Goal: Task Accomplishment & Management: Manage account settings

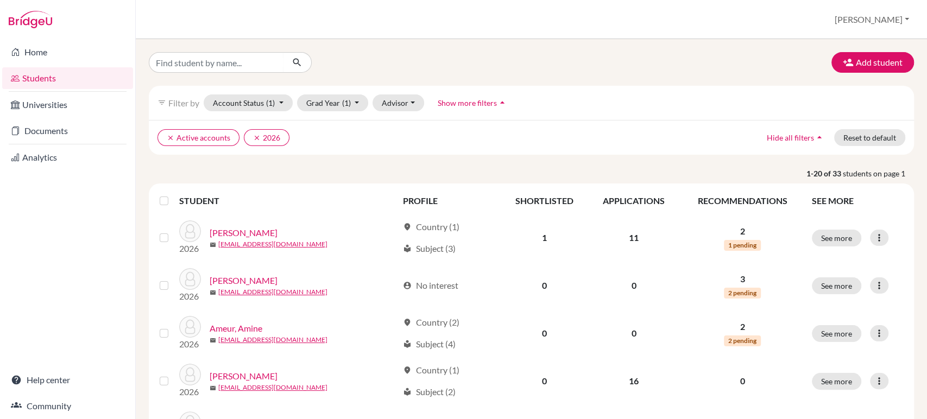
scroll to position [1, 0]
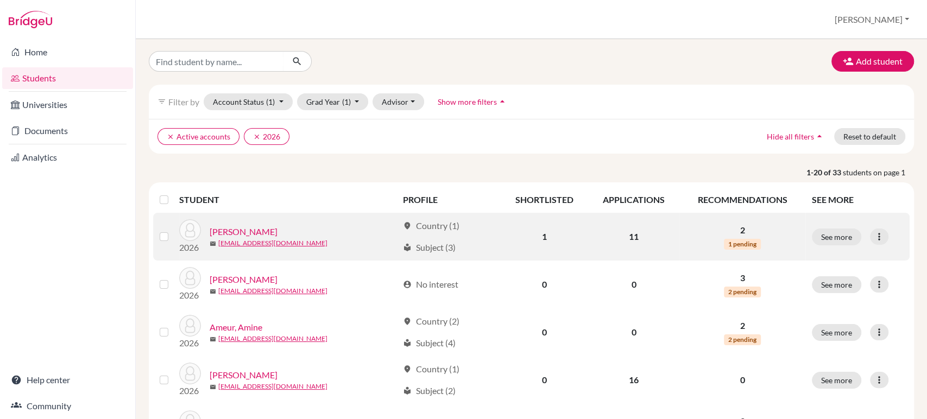
click at [242, 232] on link "[PERSON_NAME]" at bounding box center [244, 231] width 68 height 13
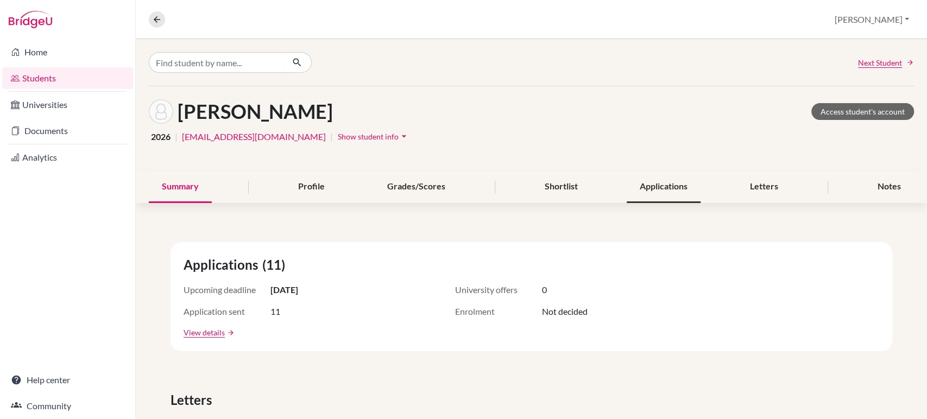
click at [649, 194] on div "Applications" at bounding box center [664, 187] width 74 height 32
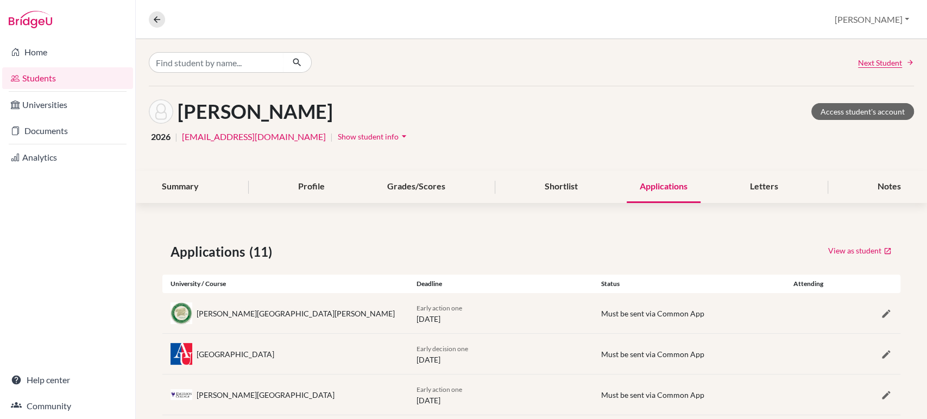
click at [40, 79] on link "Students" at bounding box center [67, 78] width 131 height 22
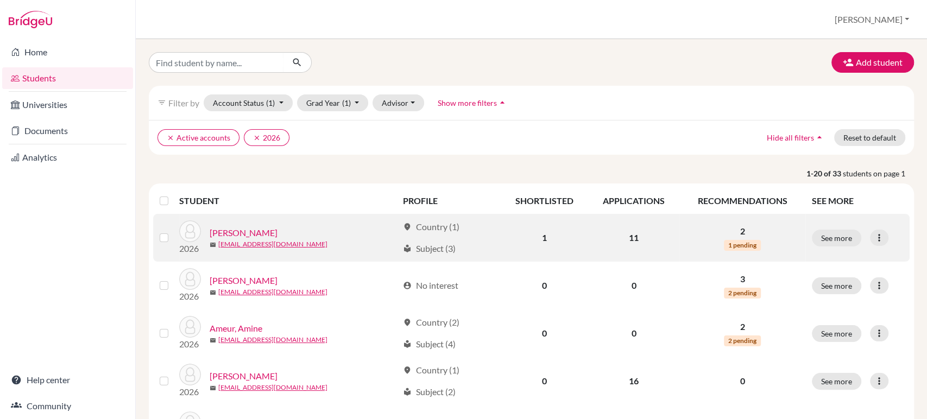
click at [222, 232] on link "[PERSON_NAME]" at bounding box center [244, 232] width 68 height 13
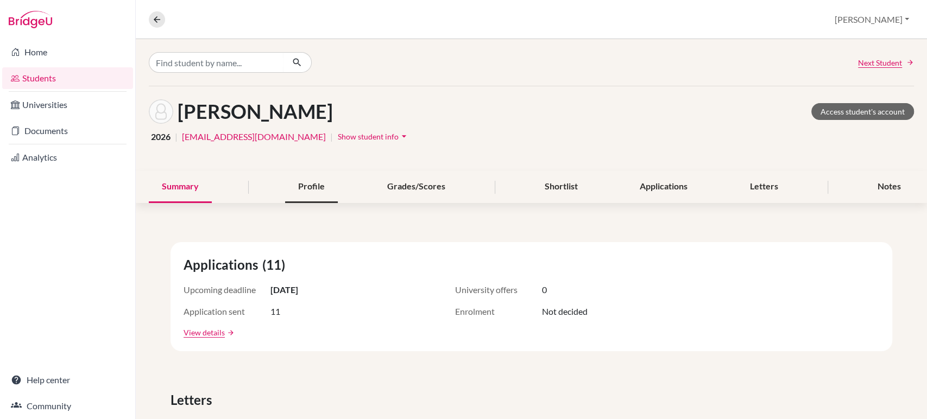
click at [310, 196] on div "Profile" at bounding box center [311, 187] width 53 height 32
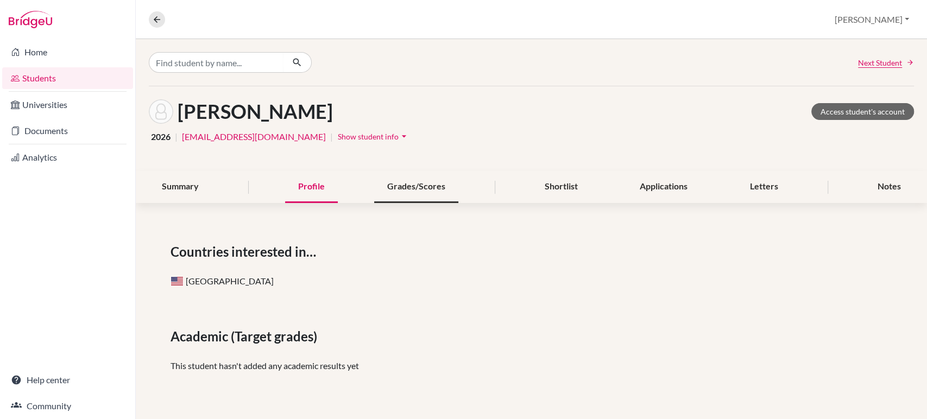
click at [432, 195] on div "Grades/Scores" at bounding box center [416, 187] width 84 height 32
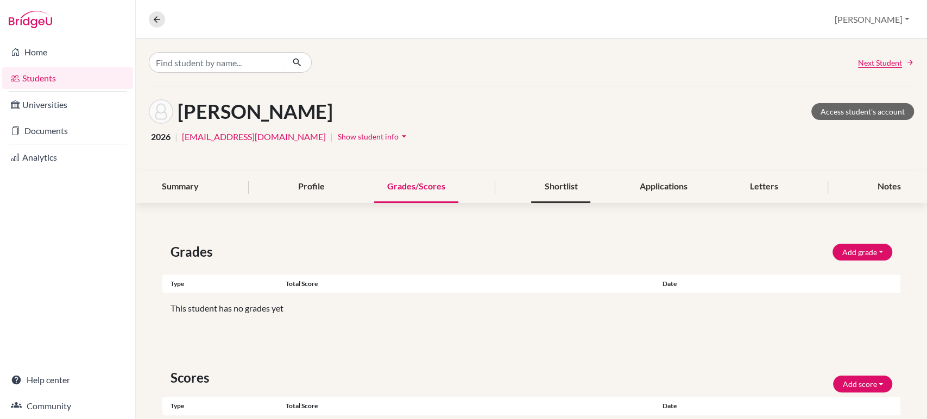
click at [553, 190] on div "Shortlist" at bounding box center [560, 187] width 59 height 32
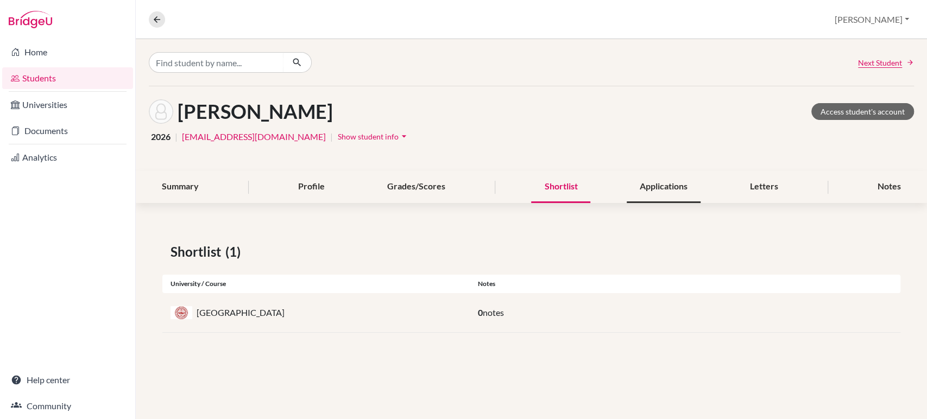
click at [666, 176] on div "Applications" at bounding box center [664, 187] width 74 height 32
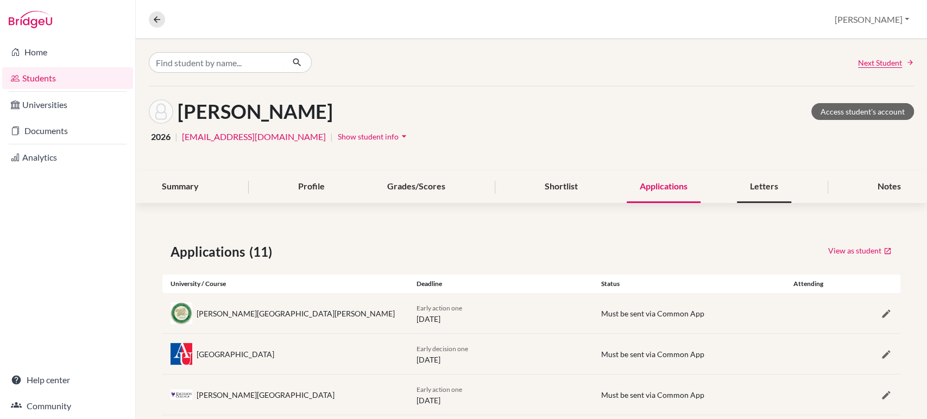
click at [757, 192] on div "Letters" at bounding box center [764, 187] width 54 height 32
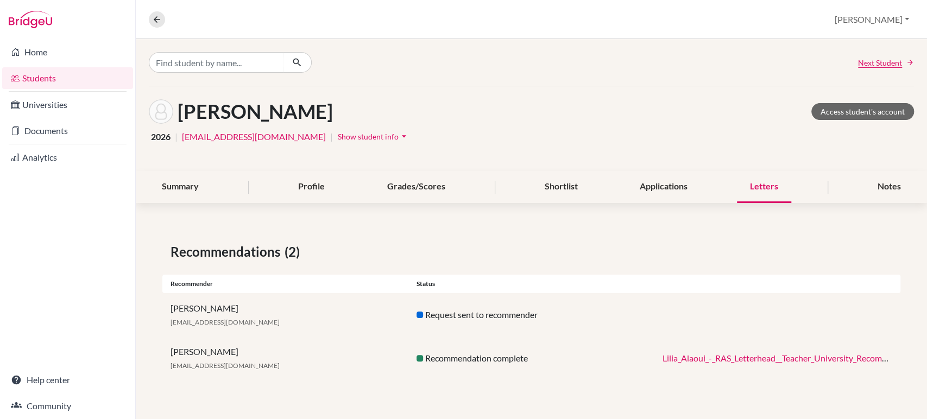
click at [58, 81] on link "Students" at bounding box center [67, 78] width 131 height 22
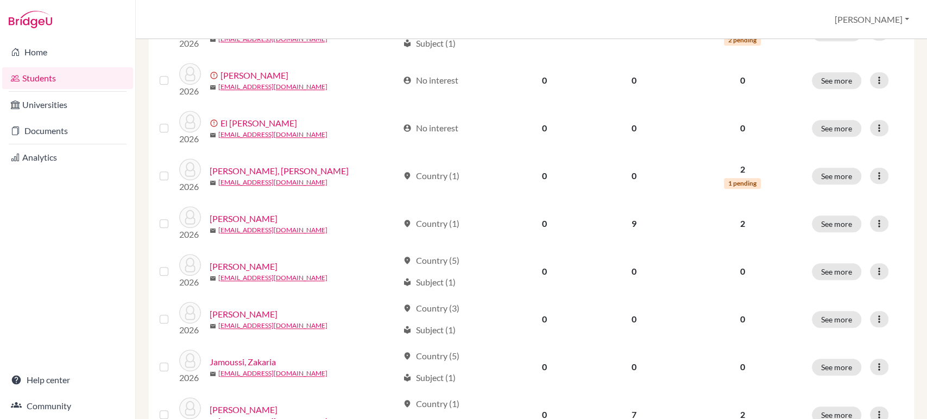
scroll to position [822, 0]
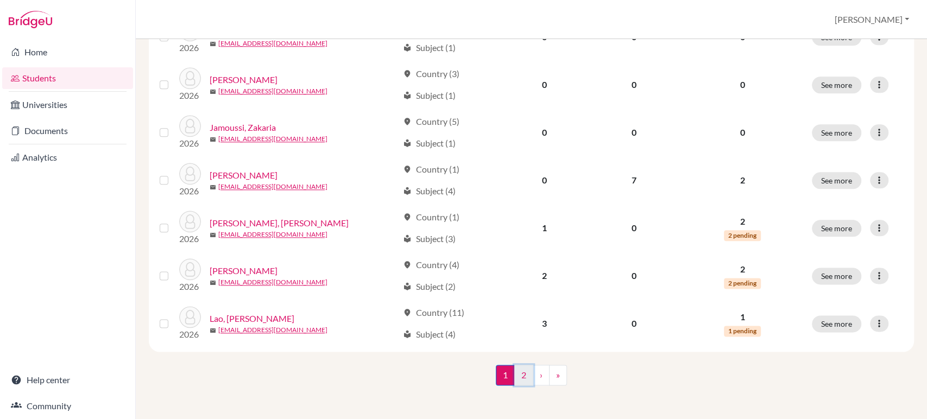
click at [516, 375] on link "2" at bounding box center [523, 375] width 19 height 21
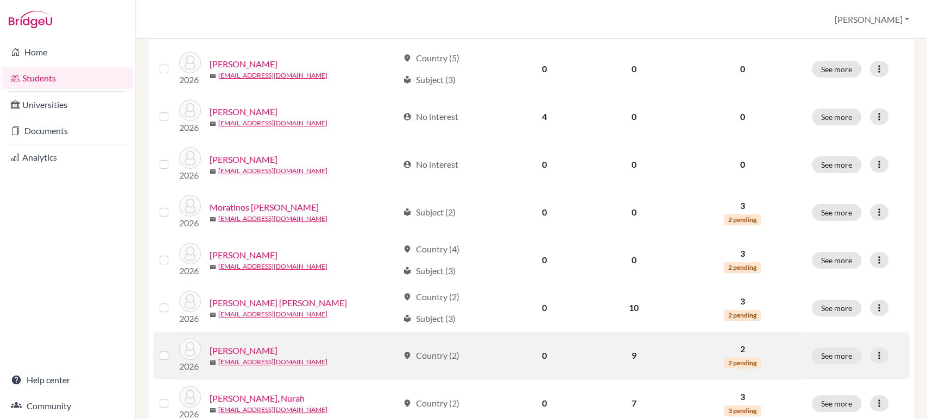
scroll to position [256, 0]
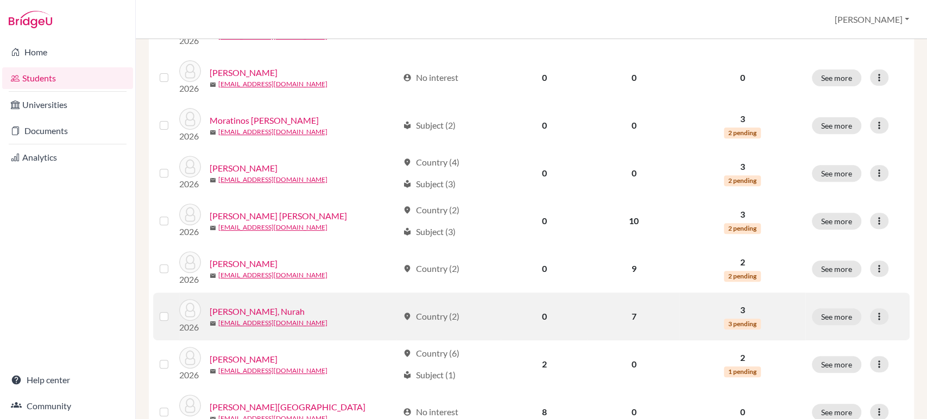
click at [244, 310] on link "[PERSON_NAME], Nurah" at bounding box center [257, 311] width 95 height 13
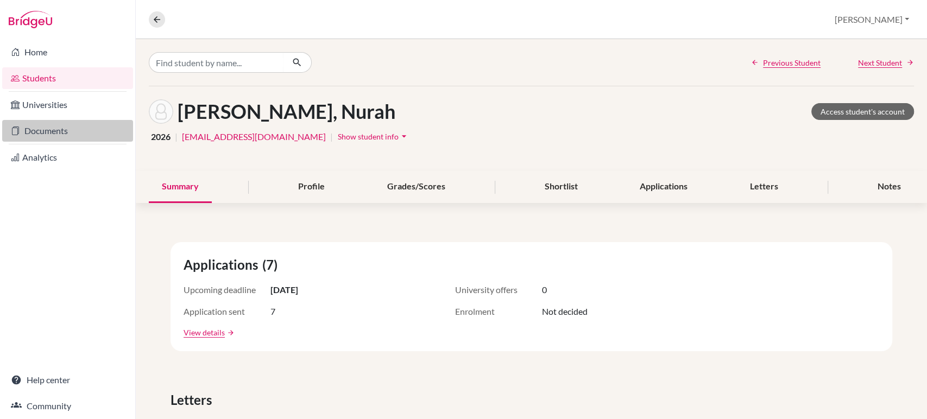
click at [60, 132] on link "Documents" at bounding box center [67, 131] width 131 height 22
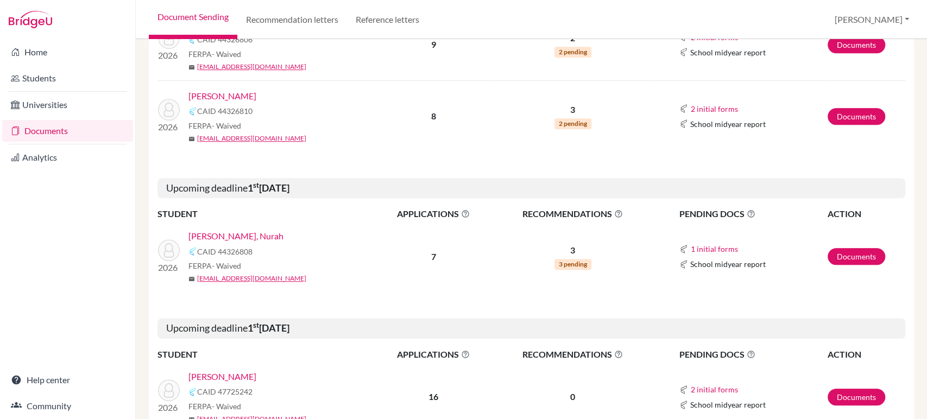
scroll to position [543, 0]
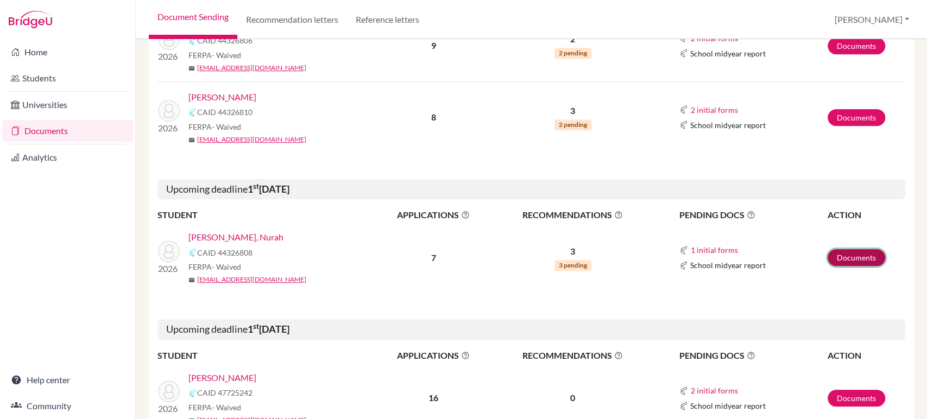
click at [842, 255] on link "Documents" at bounding box center [856, 257] width 58 height 17
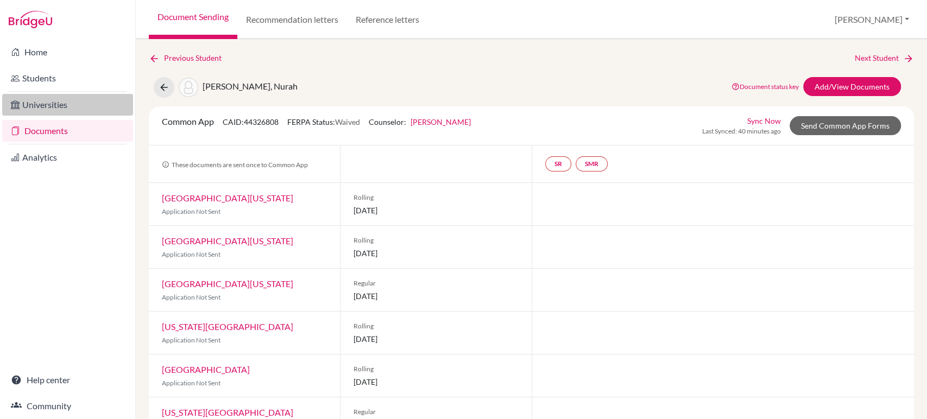
click at [58, 106] on link "Universities" at bounding box center [67, 105] width 131 height 22
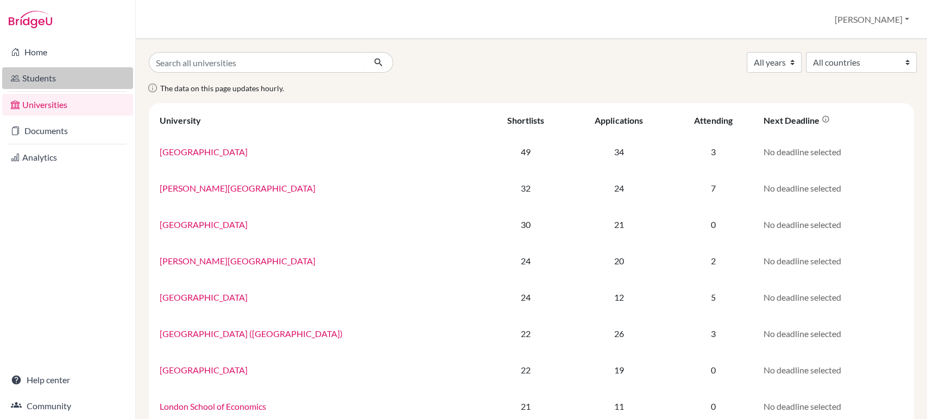
click at [39, 81] on link "Students" at bounding box center [67, 78] width 131 height 22
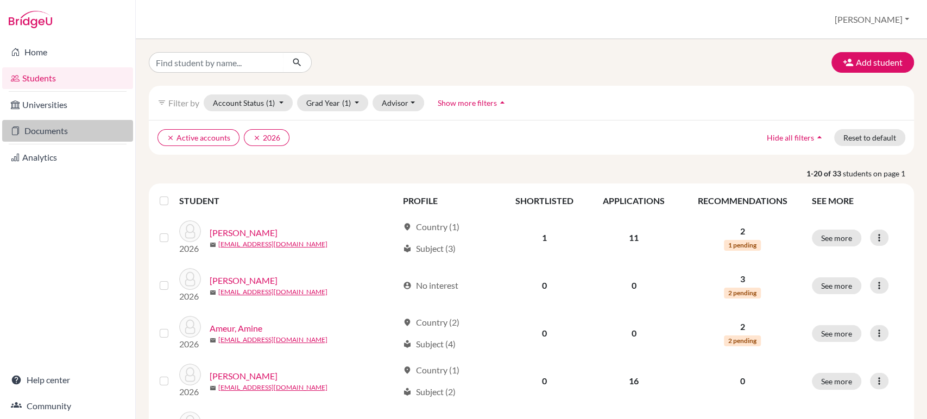
click at [39, 134] on link "Documents" at bounding box center [67, 131] width 131 height 22
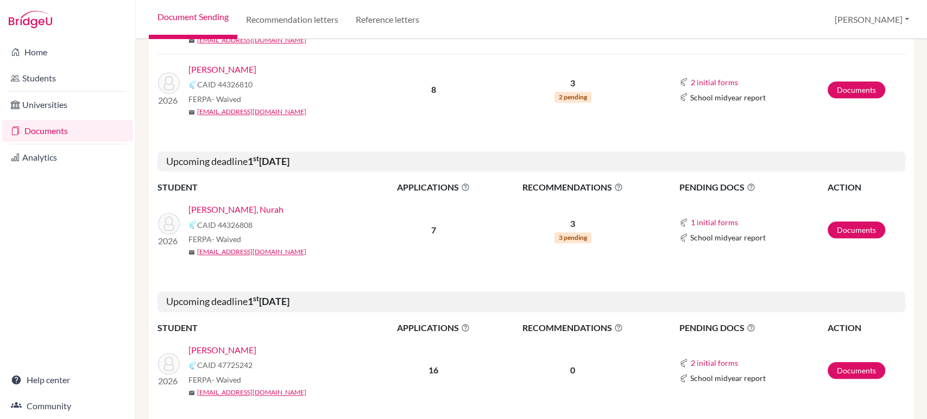
scroll to position [571, 0]
click at [203, 207] on link "Noeman, Nurah" at bounding box center [235, 209] width 95 height 13
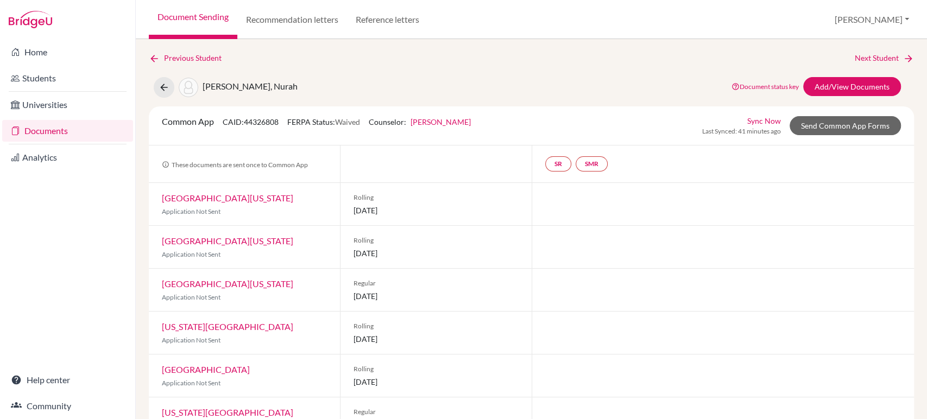
click at [246, 127] on div "Common App CAID: 44326808 FERPA Status: Waived Counselor: James Barekman First …" at bounding box center [316, 125] width 325 height 21
click at [188, 127] on div "Common App CAID: 44326808 FERPA Status: Waived Counselor: James Barekman First …" at bounding box center [316, 125] width 325 height 21
click at [192, 122] on span "Common App" at bounding box center [188, 121] width 52 height 10
click at [239, 199] on link "University of Central Florida" at bounding box center [227, 198] width 131 height 10
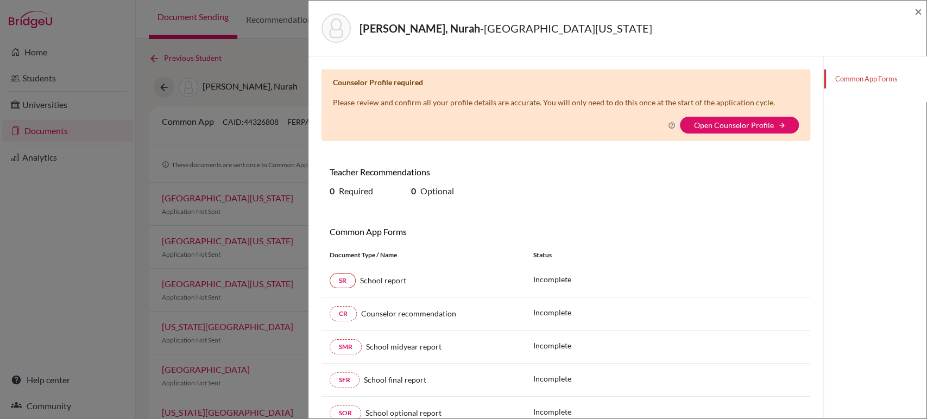
click at [273, 81] on div "Noeman, Nurah - University of Central Florida × Counselor Profile required Plea…" at bounding box center [463, 209] width 927 height 419
click at [915, 15] on span "×" at bounding box center [918, 11] width 8 height 16
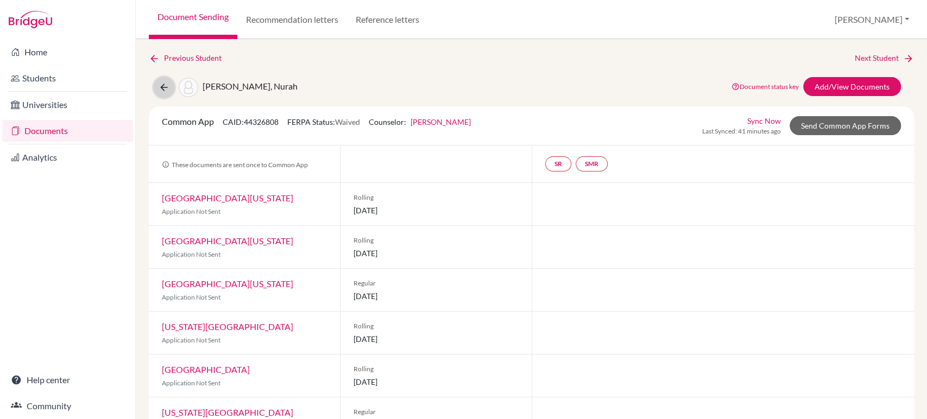
click at [160, 88] on icon at bounding box center [164, 87] width 11 height 11
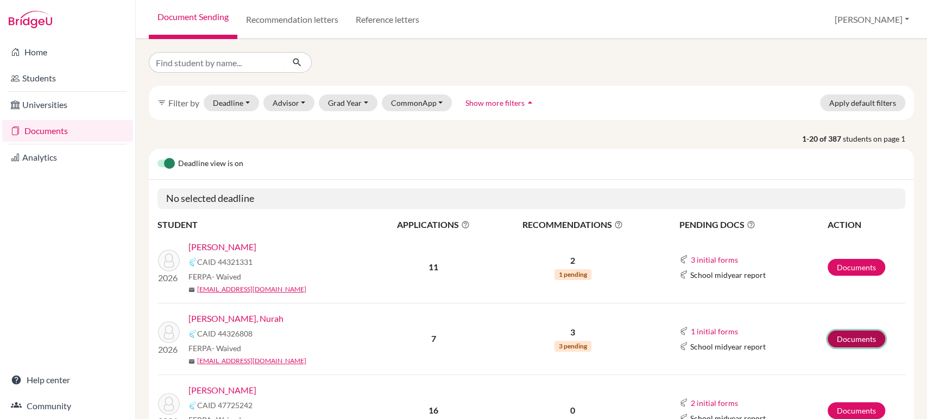
click at [851, 338] on link "Documents" at bounding box center [856, 339] width 58 height 17
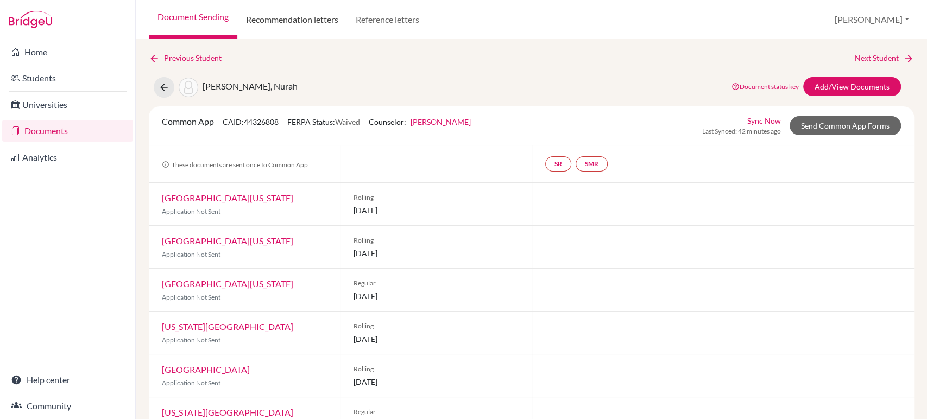
click at [324, 25] on link "Recommendation letters" at bounding box center [292, 19] width 110 height 39
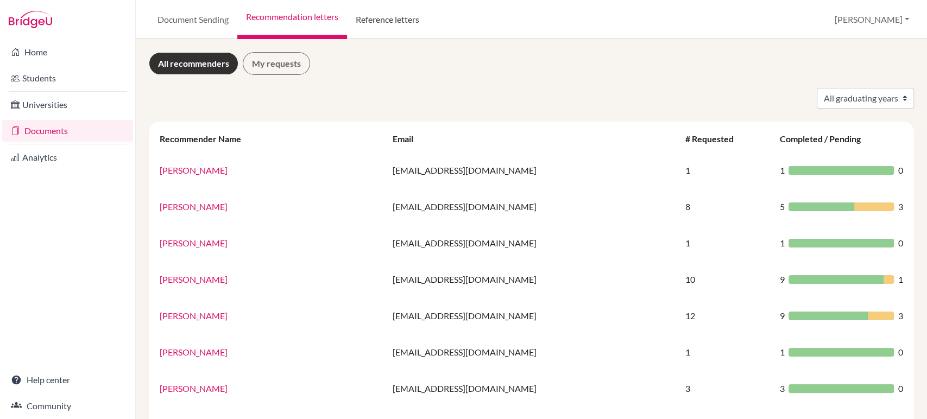
click at [392, 31] on link "Reference letters" at bounding box center [387, 19] width 81 height 39
click at [395, 25] on link "Reference letters" at bounding box center [387, 19] width 81 height 39
click at [65, 134] on link "Documents" at bounding box center [67, 131] width 131 height 22
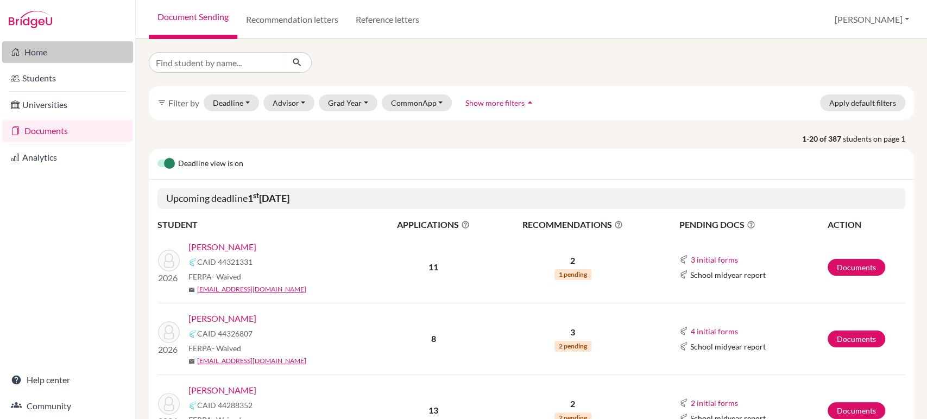
click at [33, 56] on link "Home" at bounding box center [67, 52] width 131 height 22
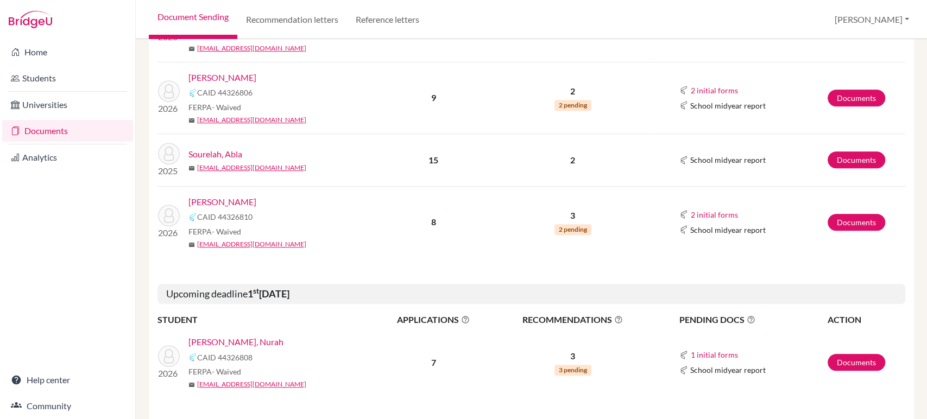
scroll to position [574, 0]
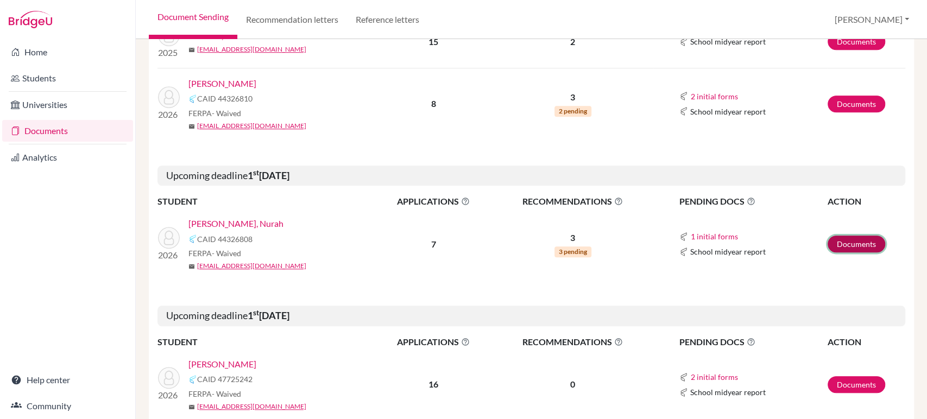
click at [831, 238] on link "Documents" at bounding box center [856, 244] width 58 height 17
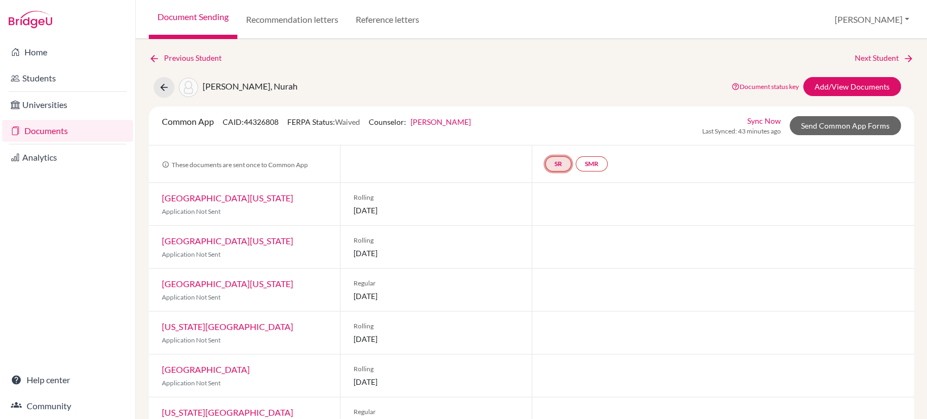
click at [551, 161] on link "SR" at bounding box center [558, 163] width 26 height 15
click at [579, 160] on link "SMR" at bounding box center [592, 163] width 32 height 15
click at [365, 176] on div at bounding box center [435, 164] width 191 height 37
click at [817, 83] on link "Add/View Documents" at bounding box center [852, 86] width 98 height 19
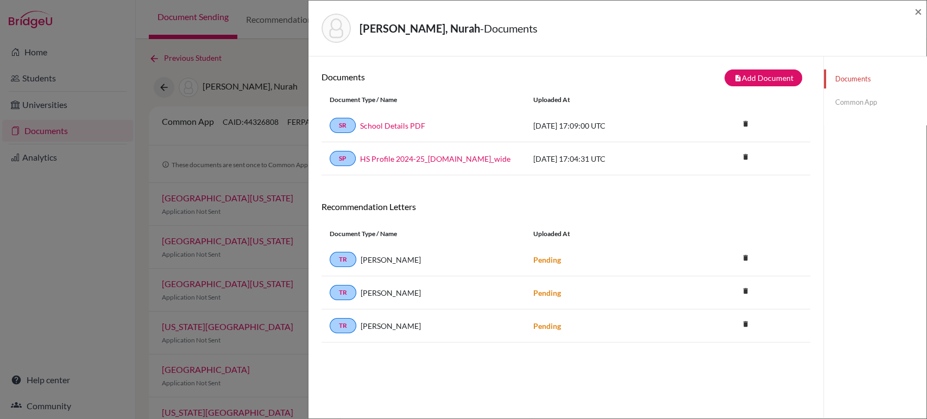
scroll to position [14, 0]
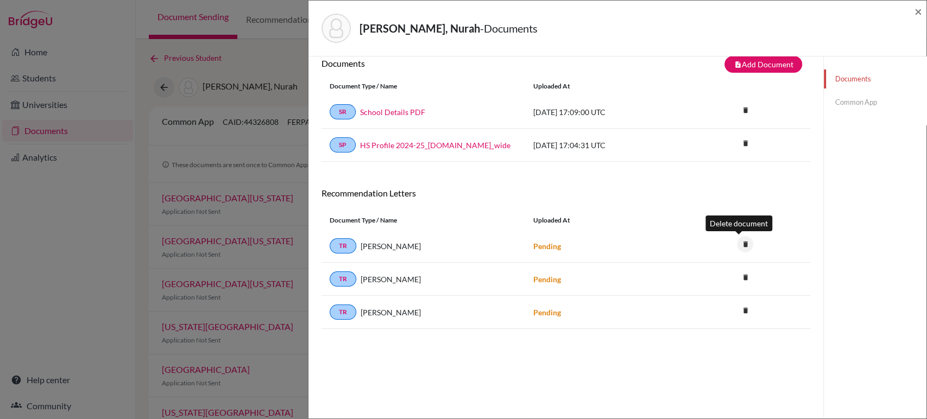
click at [742, 245] on icon "delete" at bounding box center [745, 244] width 16 height 16
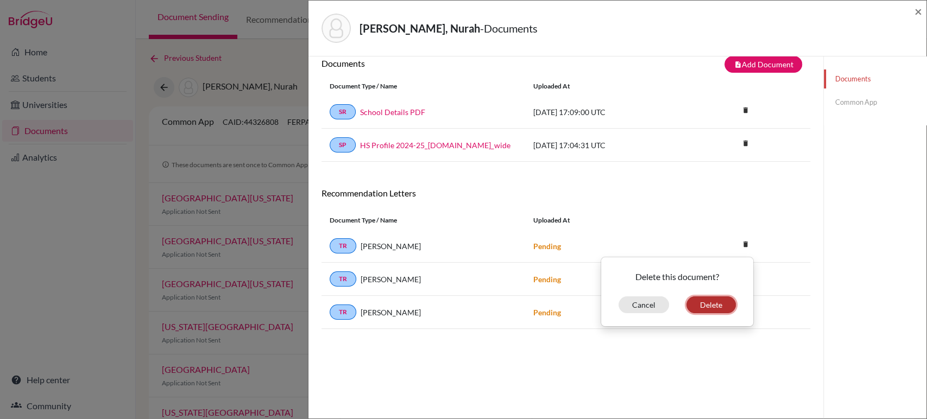
click at [706, 303] on button "Delete" at bounding box center [710, 304] width 49 height 17
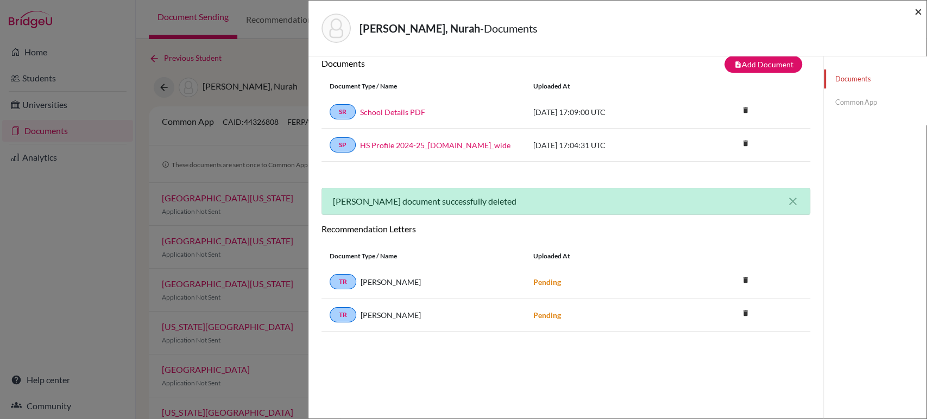
click at [918, 12] on span "×" at bounding box center [918, 11] width 8 height 16
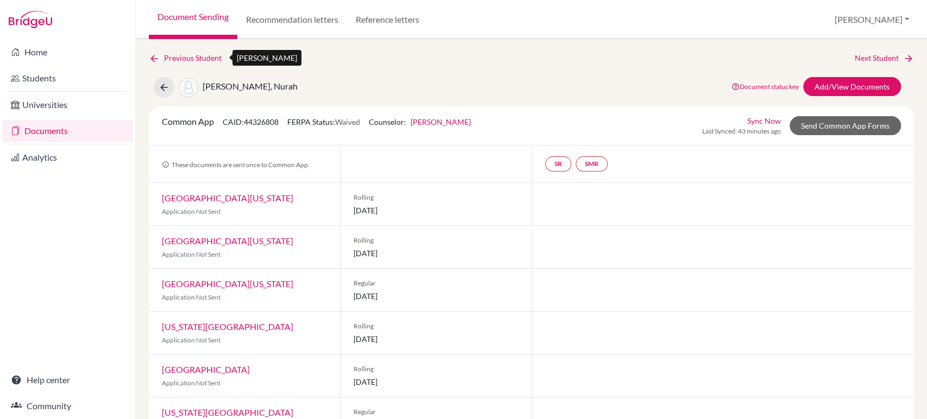
click at [151, 60] on icon at bounding box center [154, 58] width 11 height 11
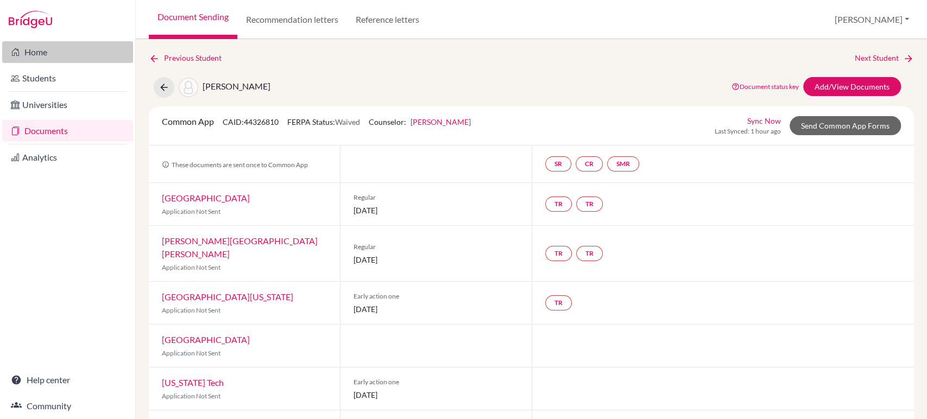
click at [45, 57] on link "Home" at bounding box center [67, 52] width 131 height 22
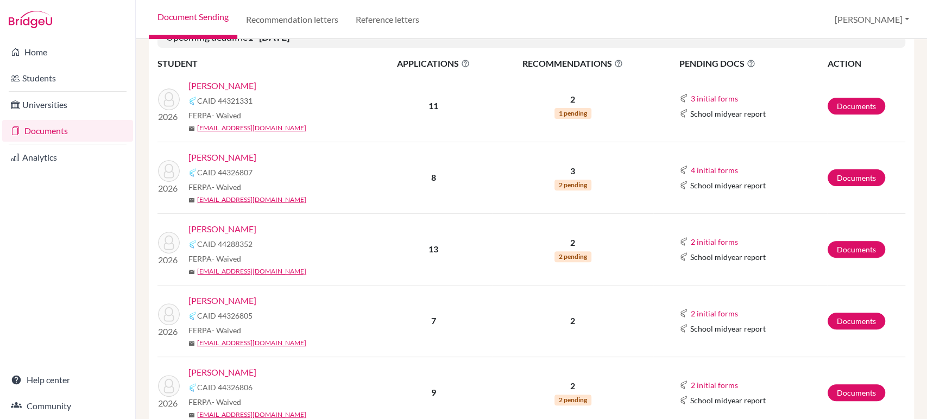
scroll to position [161, 0]
click at [696, 100] on button "3 initial forms" at bounding box center [714, 99] width 48 height 12
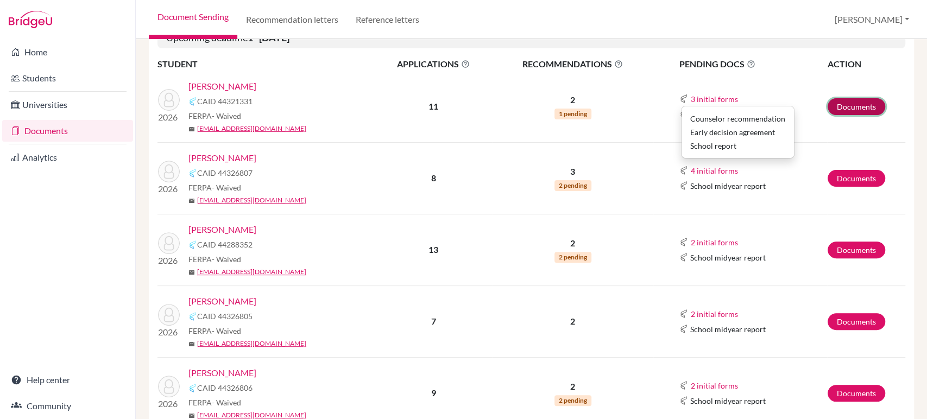
click at [840, 112] on link "Documents" at bounding box center [856, 106] width 58 height 17
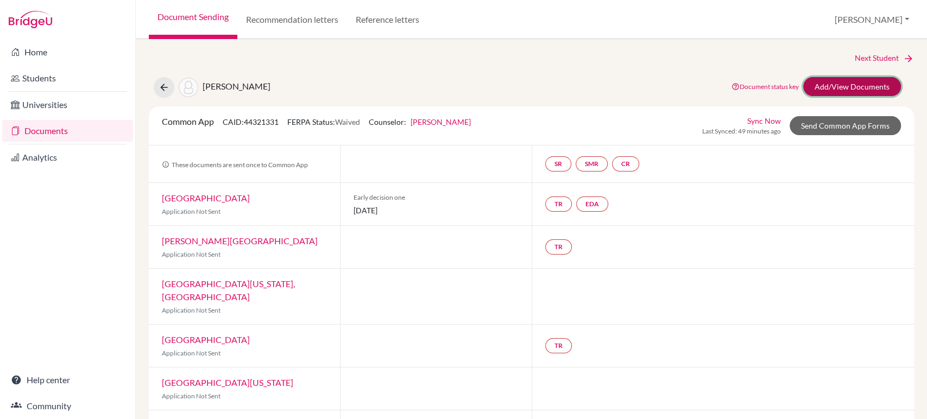
click at [849, 88] on link "Add/View Documents" at bounding box center [852, 86] width 98 height 19
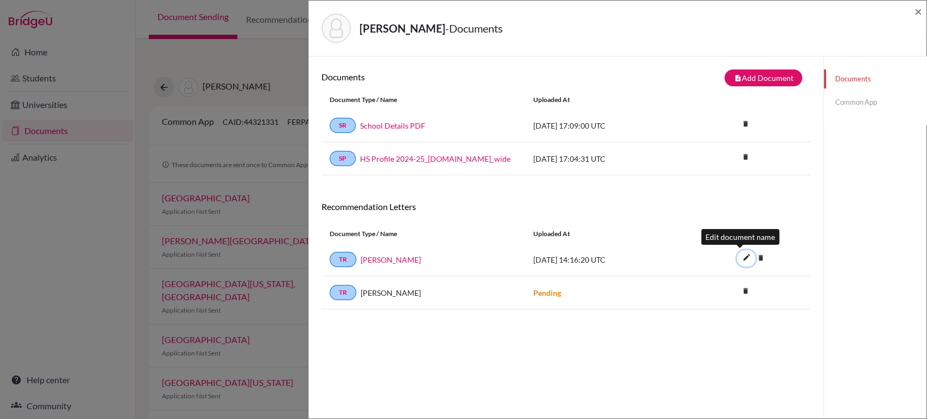
click at [740, 255] on icon "edit" at bounding box center [745, 257] width 17 height 17
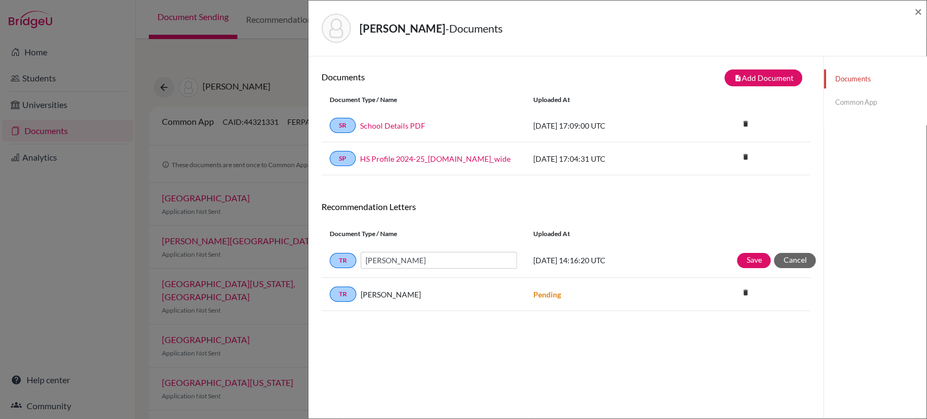
click at [682, 305] on div "TR Ms. Bencheqroun Pending delete Delete this document? Cancel Delete" at bounding box center [565, 294] width 489 height 33
click at [796, 260] on button "Cancel" at bounding box center [795, 260] width 42 height 15
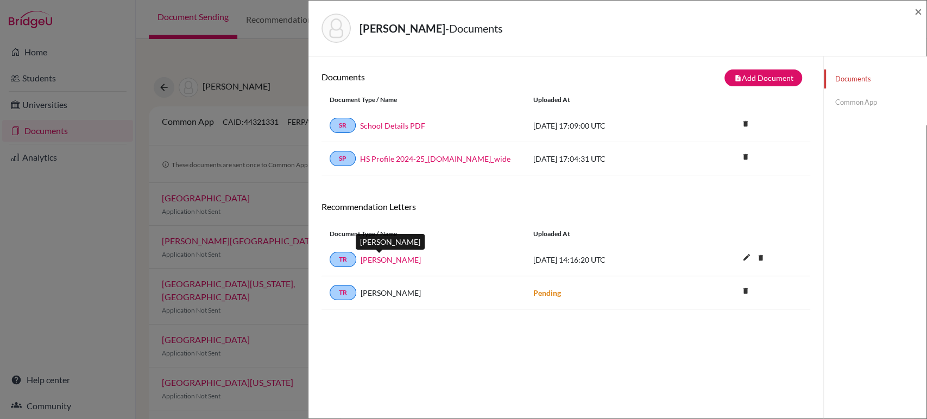
click at [386, 258] on link "Mr. Kunzler" at bounding box center [391, 259] width 60 height 11
click at [356, 235] on div "Document Type / Name" at bounding box center [423, 234] width 204 height 10
click at [343, 260] on link "TR" at bounding box center [343, 259] width 27 height 15
click at [388, 258] on link "Mr. Kunzler" at bounding box center [391, 259] width 60 height 11
click at [838, 99] on link "Common App" at bounding box center [875, 102] width 103 height 19
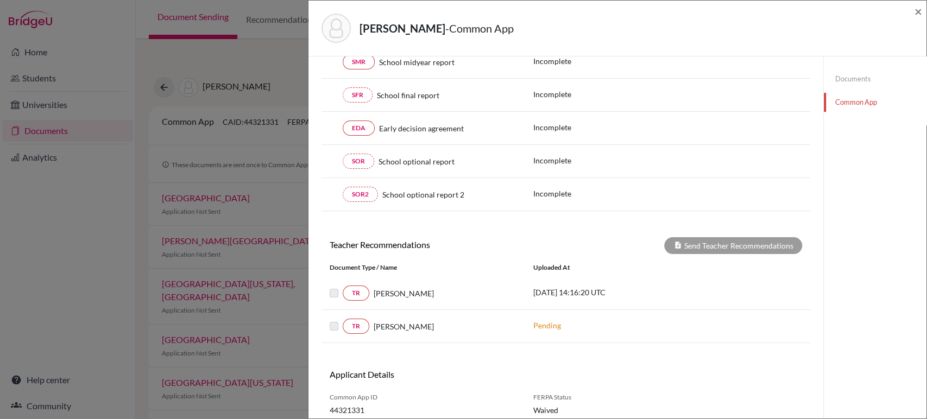
scroll to position [229, 0]
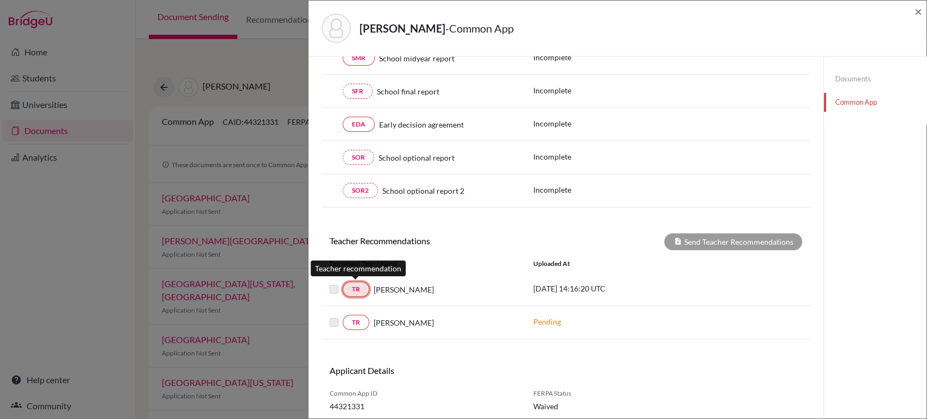
click at [359, 289] on link "TR" at bounding box center [356, 289] width 27 height 15
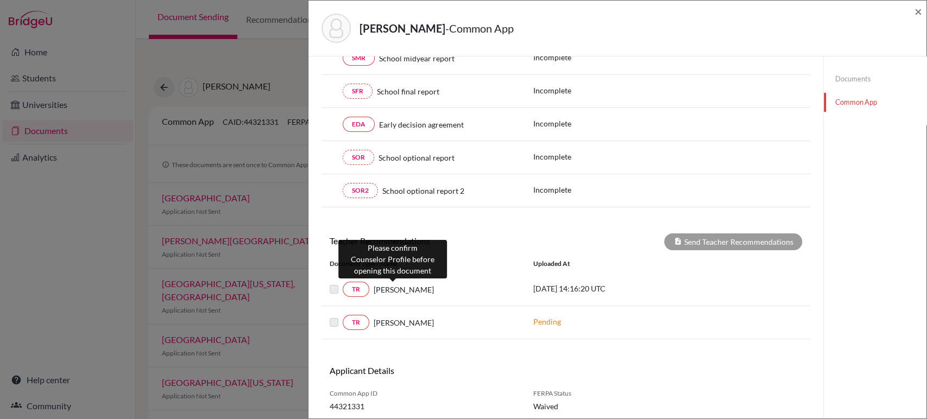
click at [383, 287] on span "Mr. Kunzler" at bounding box center [404, 289] width 60 height 11
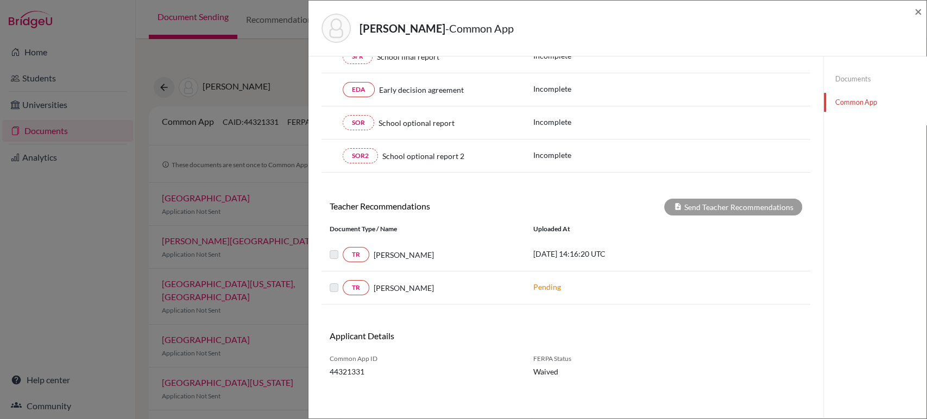
scroll to position [263, 0]
click at [571, 254] on p "2025-05-19 14:16:20 UTC" at bounding box center [606, 254] width 147 height 11
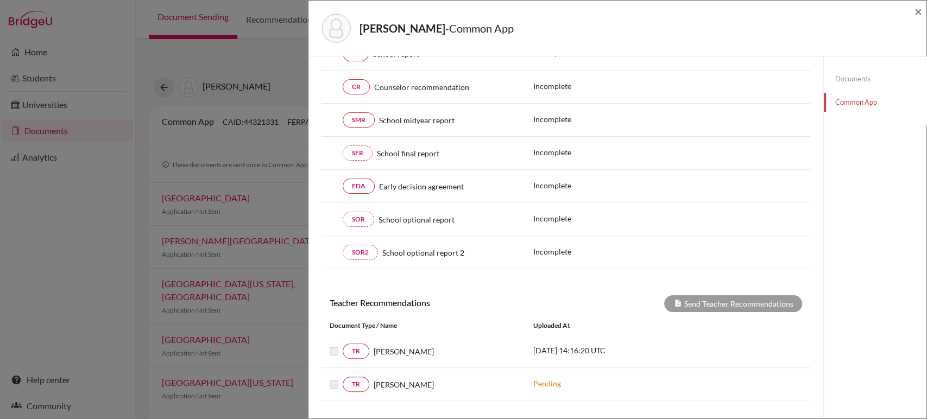
scroll to position [0, 0]
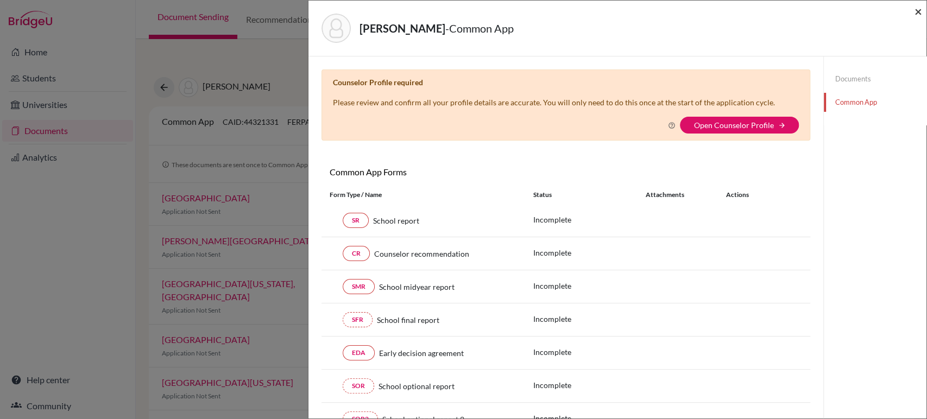
click at [916, 15] on span "×" at bounding box center [918, 11] width 8 height 16
